Goal: Entertainment & Leisure: Consume media (video, audio)

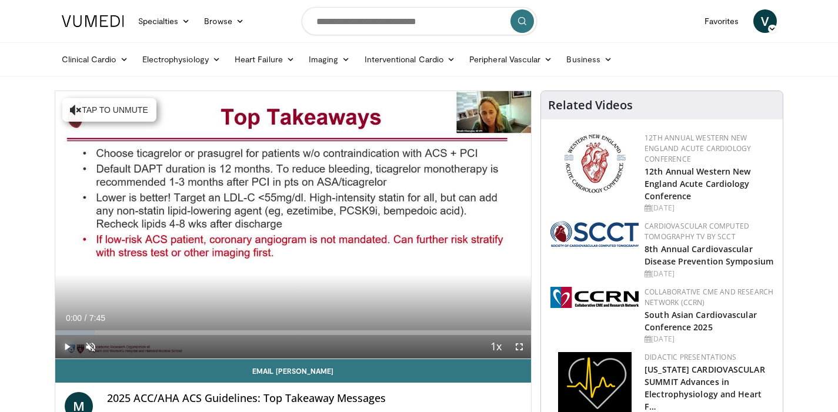
click at [64, 345] on span "Video Player" at bounding box center [67, 347] width 24 height 24
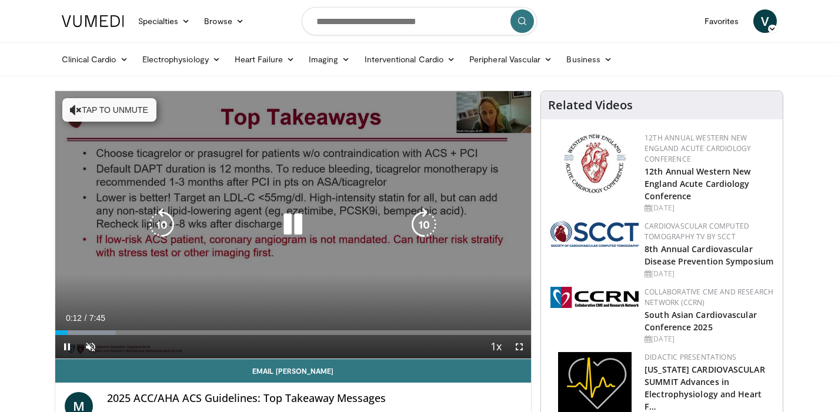
click at [96, 109] on button "Tap to unmute" at bounding box center [109, 110] width 94 height 24
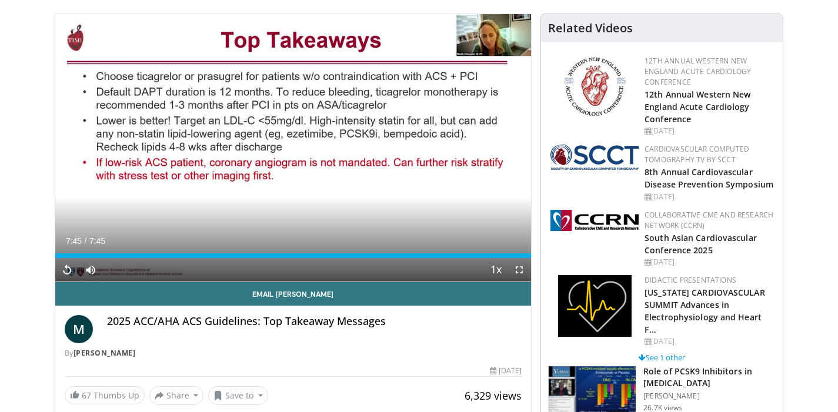
scroll to position [127, 0]
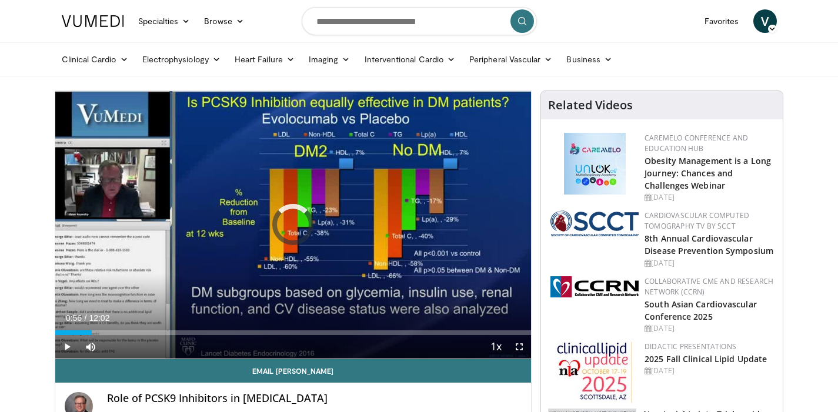
drag, startPoint x: 62, startPoint y: 330, endPoint x: 502, endPoint y: 345, distance: 439.6
click at [502, 345] on div "Current Time 0:56 / Duration 12:02 Play Skip Backward Skip Forward Mute Loaded …" at bounding box center [293, 347] width 476 height 24
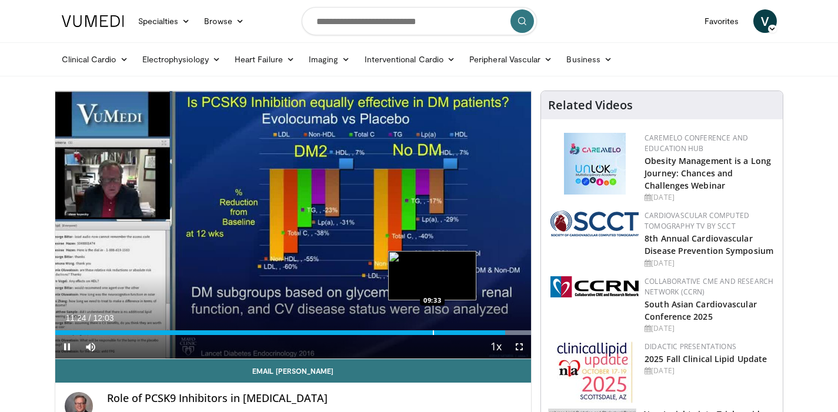
click at [434, 331] on div "Progress Bar" at bounding box center [433, 333] width 1 height 5
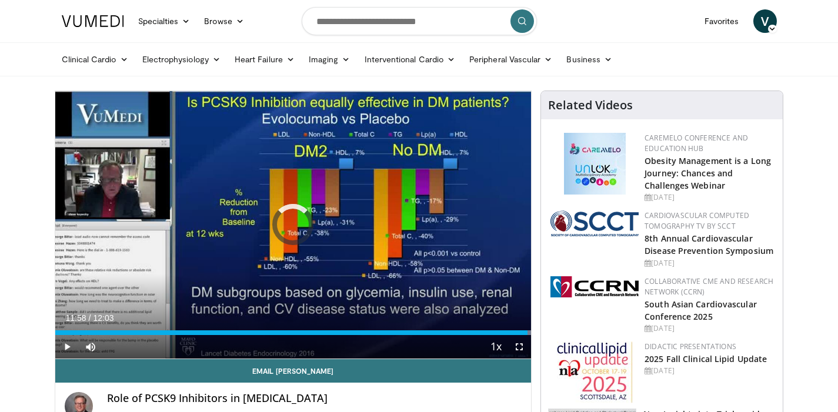
drag, startPoint x: 449, startPoint y: 333, endPoint x: 524, endPoint y: 335, distance: 75.3
click at [524, 335] on div "Current Time 11:58 / Duration 12:03 Play Skip Backward Skip Forward Mute Loaded…" at bounding box center [293, 347] width 476 height 24
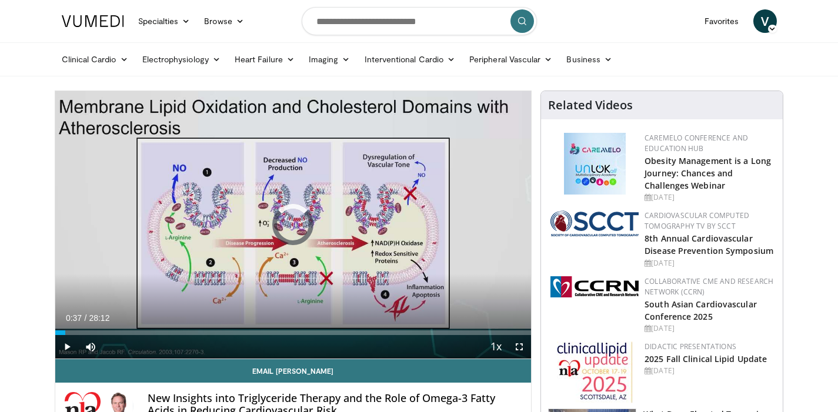
drag, startPoint x: 62, startPoint y: 331, endPoint x: 526, endPoint y: 330, distance: 464.1
click at [526, 331] on div "Progress Bar" at bounding box center [526, 333] width 1 height 5
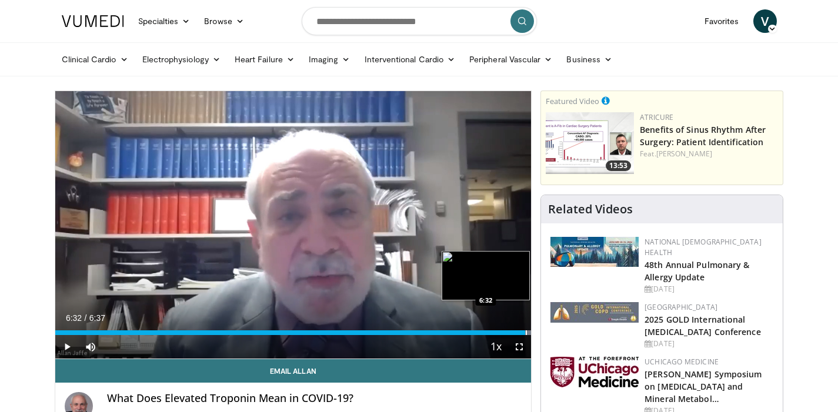
drag, startPoint x: 58, startPoint y: 331, endPoint x: 525, endPoint y: 331, distance: 467.6
click at [526, 331] on div "Progress Bar" at bounding box center [526, 333] width 1 height 5
